Goal: Entertainment & Leisure: Consume media (video, audio)

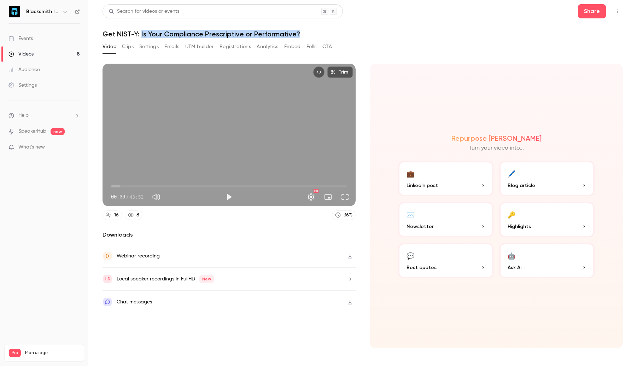
click at [61, 54] on link "Videos 8" at bounding box center [44, 54] width 88 height 16
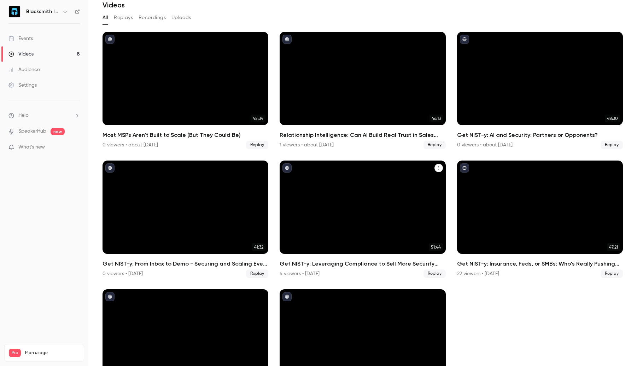
scroll to position [78, 0]
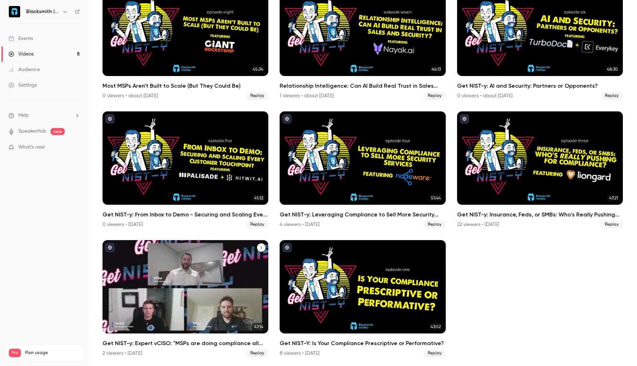
click at [231, 266] on div "Videos" at bounding box center [186, 286] width 166 height 93
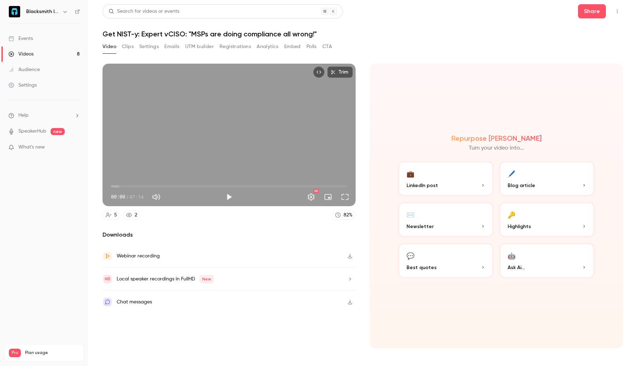
click at [348, 259] on button "button" at bounding box center [350, 255] width 11 height 11
